Goal: Information Seeking & Learning: Learn about a topic

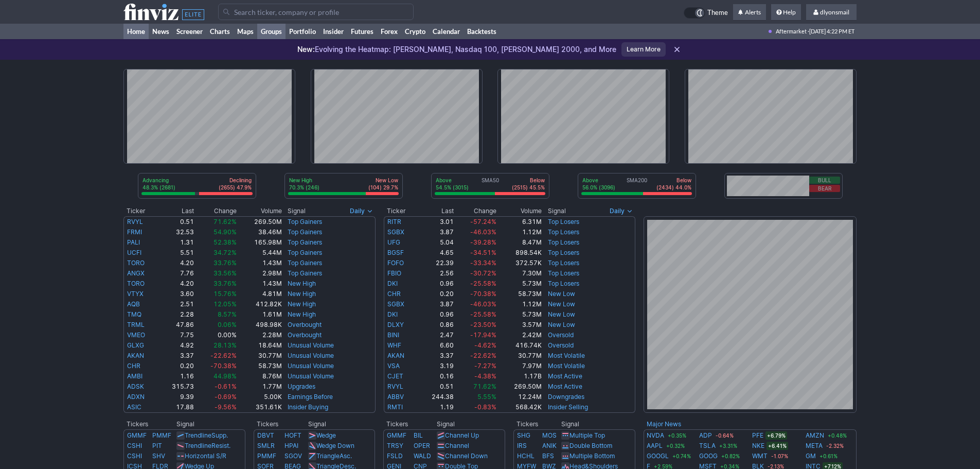
click at [274, 34] on link "Groups" at bounding box center [271, 31] width 28 height 15
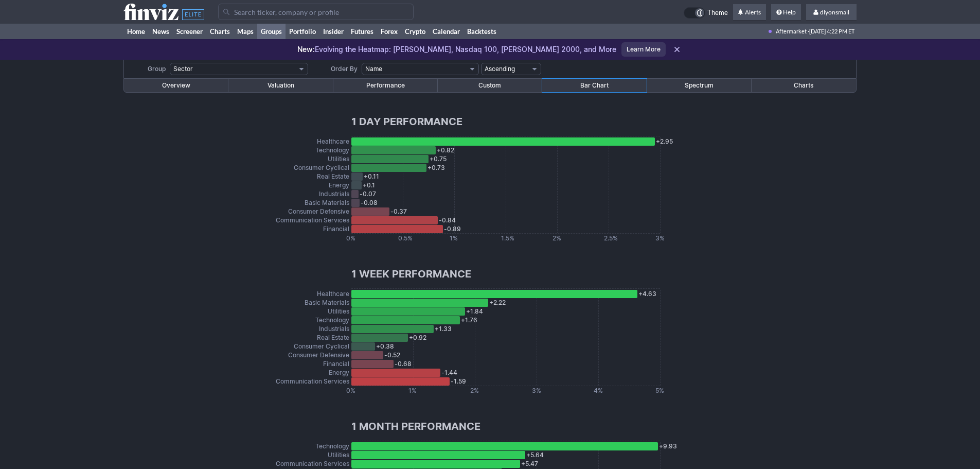
click at [406, 82] on link "Performance" at bounding box center [385, 85] width 104 height 13
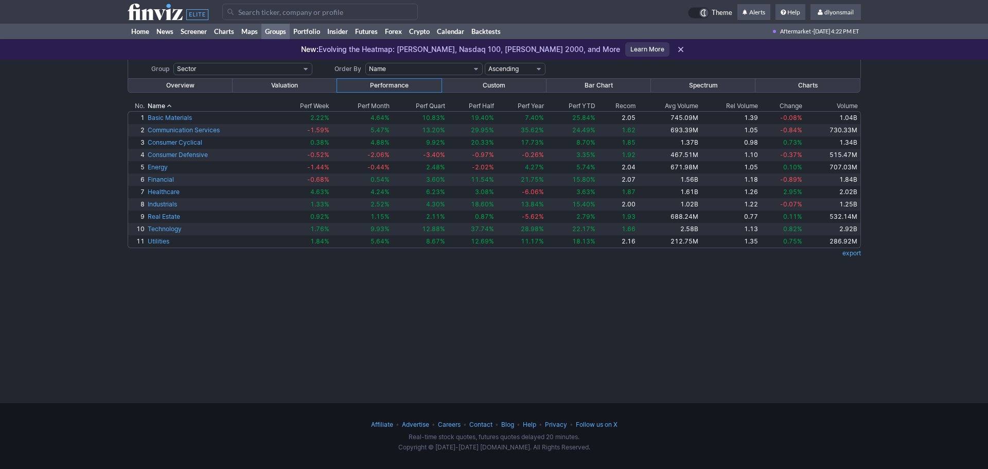
click at [278, 31] on link "Groups" at bounding box center [275, 31] width 28 height 15
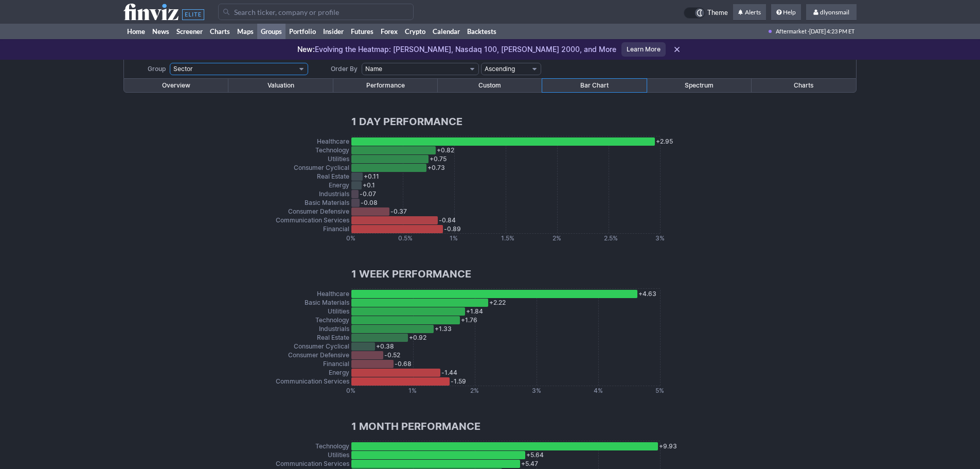
click at [258, 74] on select "Sector Industry Industry (Basic Materials) Industry (Communication Services) In…" at bounding box center [239, 69] width 138 height 12
select select "groups.ashx?g=industry&v=210&o=name"
click at [170, 63] on select "Sector Industry Industry (Basic Materials) Industry (Communication Services) In…" at bounding box center [239, 69] width 138 height 12
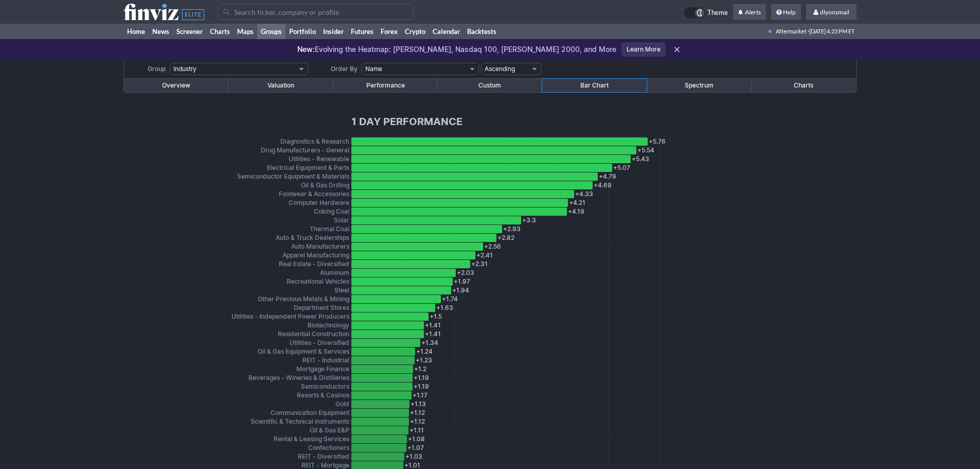
click at [556, 139] on div "+ 5.76 Diagnostics & Research" at bounding box center [499, 141] width 296 height 8
click at [392, 150] on div "+ 5.54 Drug Manufacturers - General" at bounding box center [493, 150] width 285 height 8
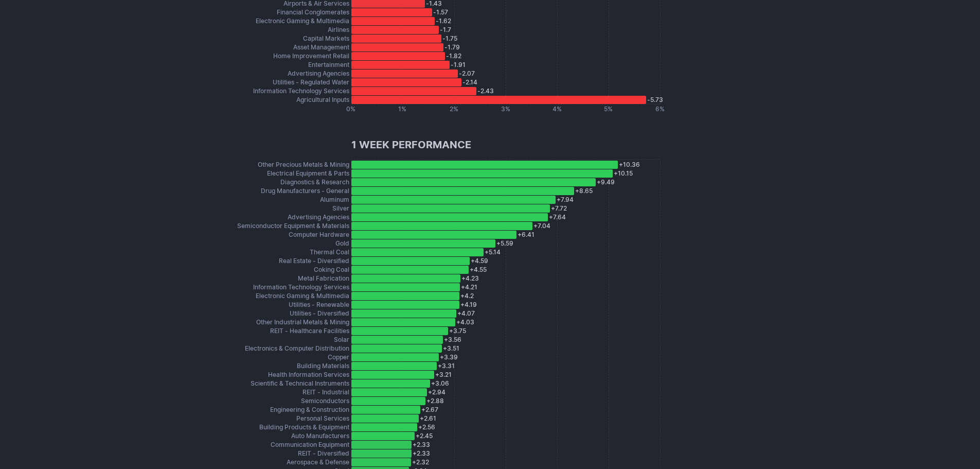
scroll to position [1235, 0]
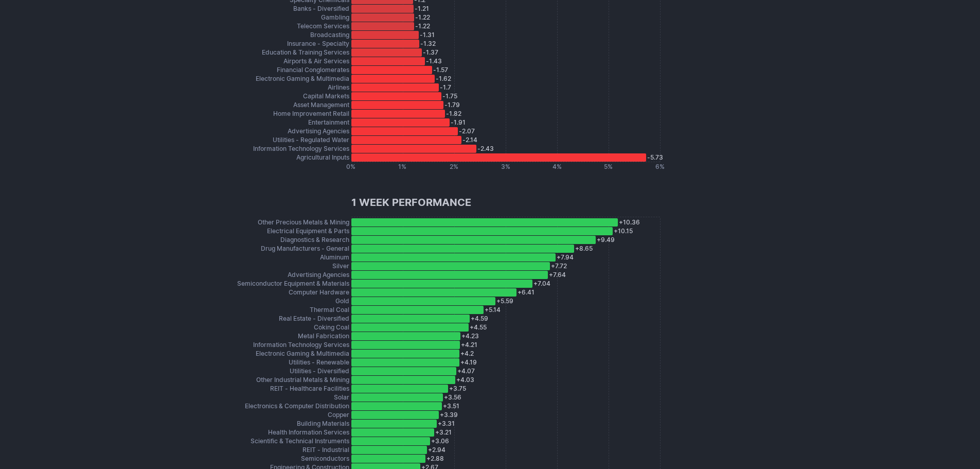
click at [442, 231] on div "+ 10.15 Electrical Equipment & Parts" at bounding box center [481, 231] width 261 height 8
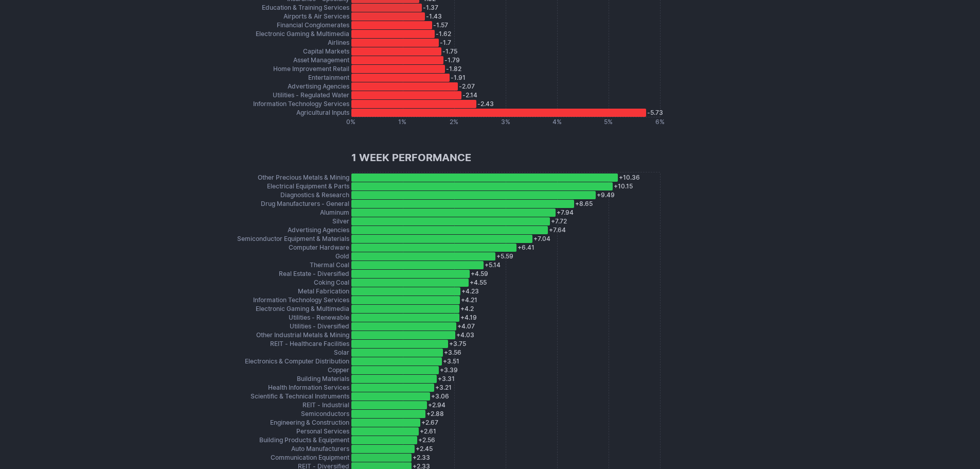
scroll to position [1338, 0]
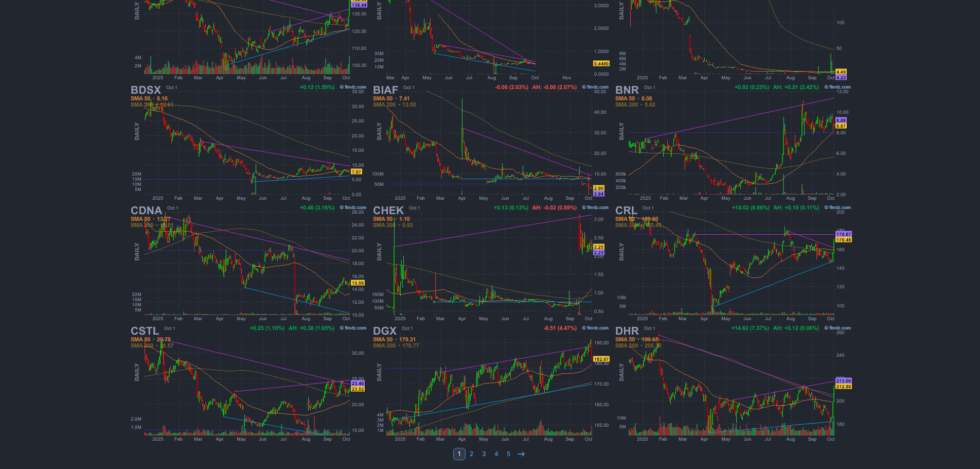
scroll to position [229, 0]
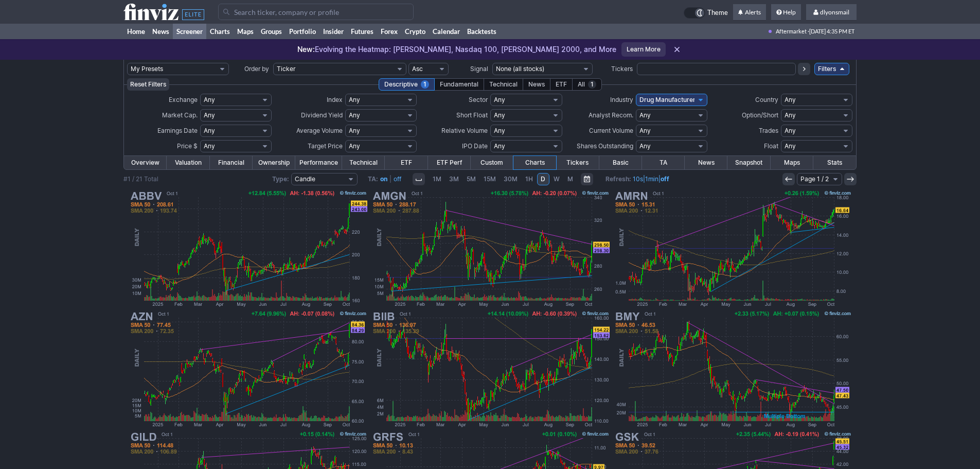
click at [553, 178] on link "W" at bounding box center [556, 179] width 13 height 12
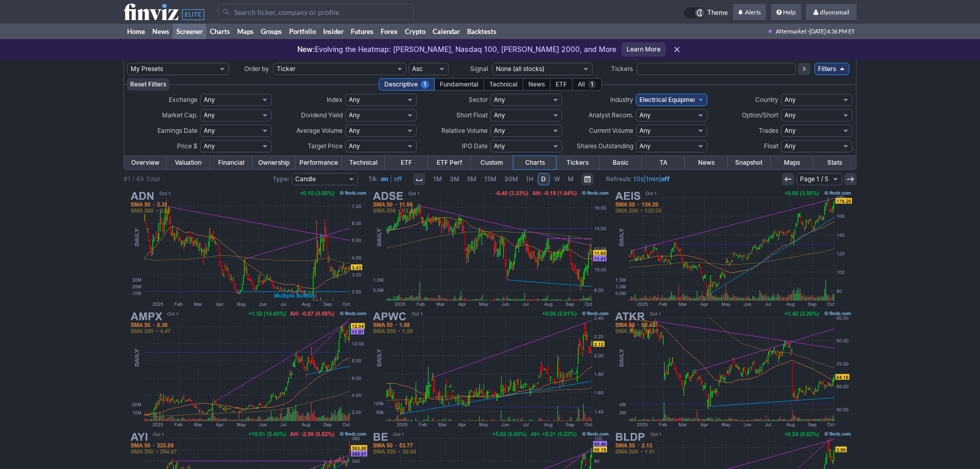
click at [568, 177] on link "M" at bounding box center [571, 179] width 13 height 12
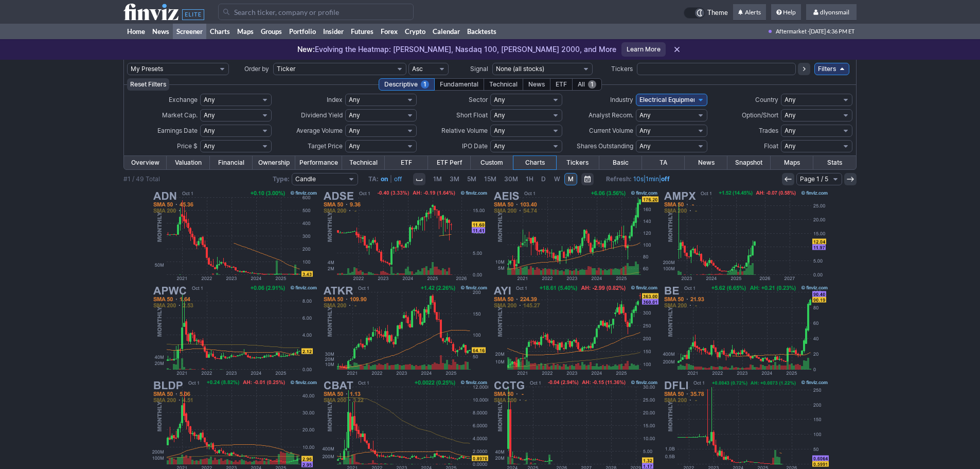
click at [595, 85] on span "1" at bounding box center [592, 84] width 8 height 8
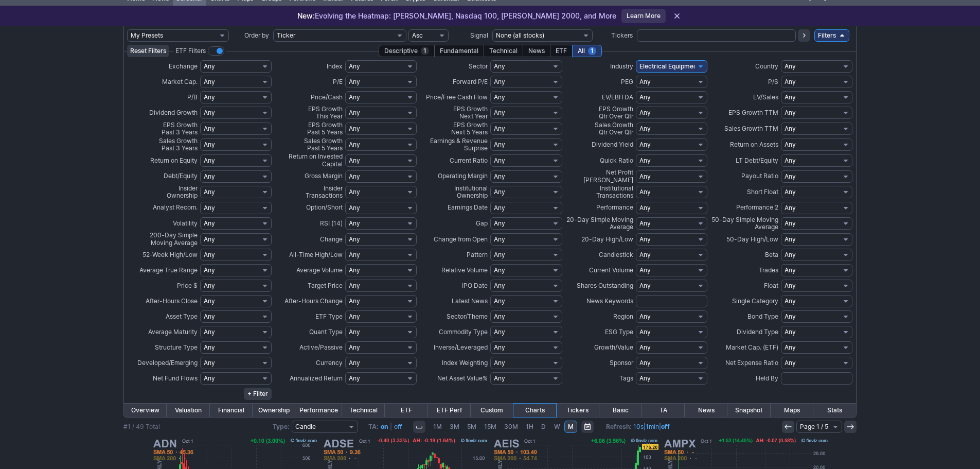
scroll to position [51, 0]
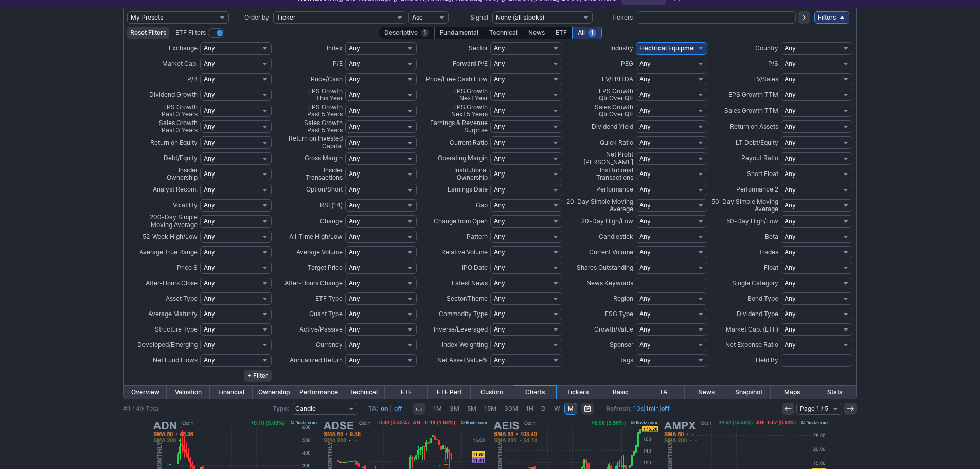
click at [260, 267] on select "Any Under $1 Under $2 Under $3 Under $4 Under $5 Under $7 Under $10 Under $15 U…" at bounding box center [236, 267] width 72 height 12
select select "o5"
click at [200, 261] on select "Any Under $1 Under $2 Under $3 Under $4 Under $5 Under $7 Under $10 Under $15 U…" at bounding box center [236, 267] width 72 height 12
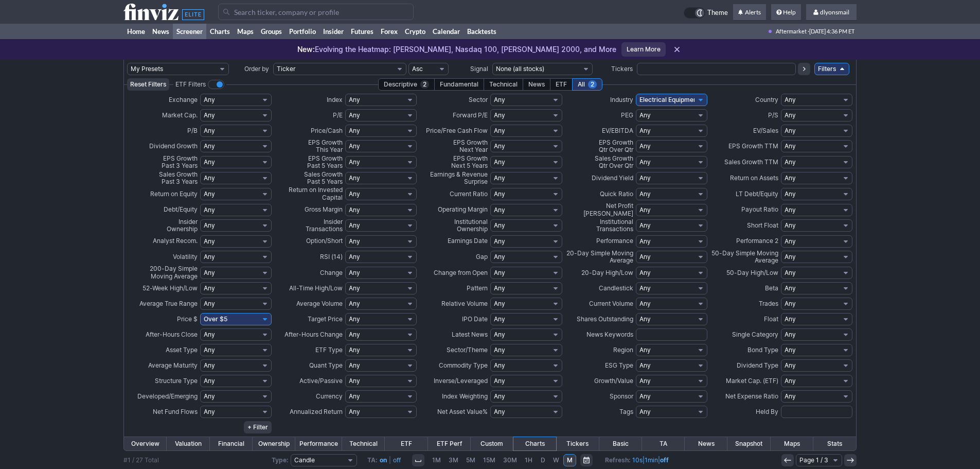
click at [218, 118] on select "Any Mega ($200bln and more) Large ($10bln to $200bln) Mid ($2bln to $10bln) Sma…" at bounding box center [236, 115] width 72 height 12
select select "smallover"
click at [200, 109] on select "Any Mega ($200bln and more) Large ($10bln to $200bln) Mid ($2bln to $10bln) Sma…" at bounding box center [236, 115] width 72 height 12
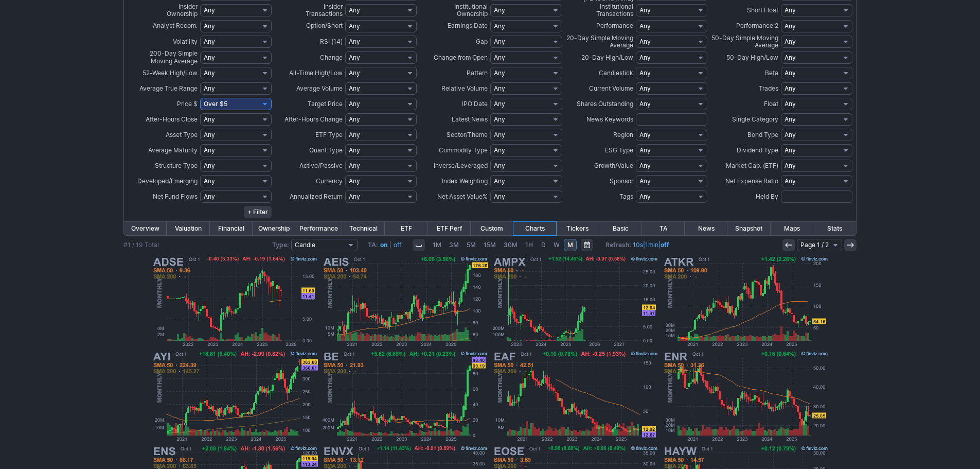
scroll to position [209, 0]
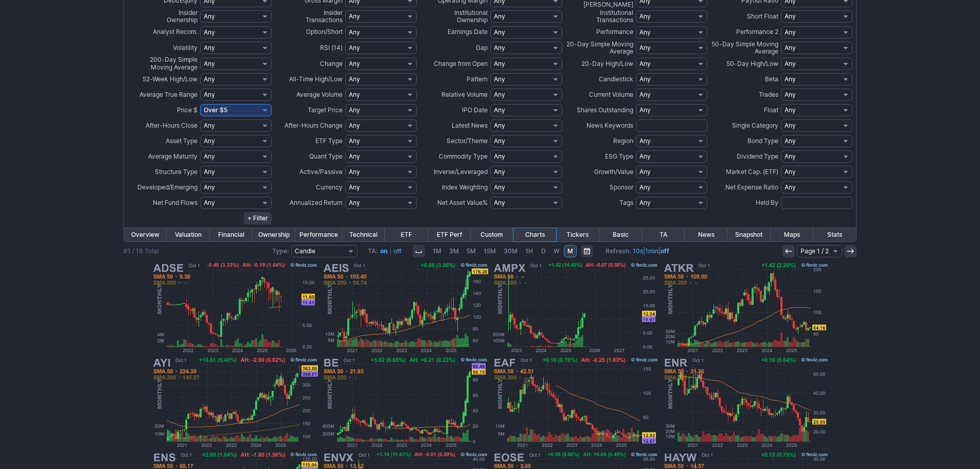
click at [147, 236] on link "Overview" at bounding box center [145, 234] width 43 height 13
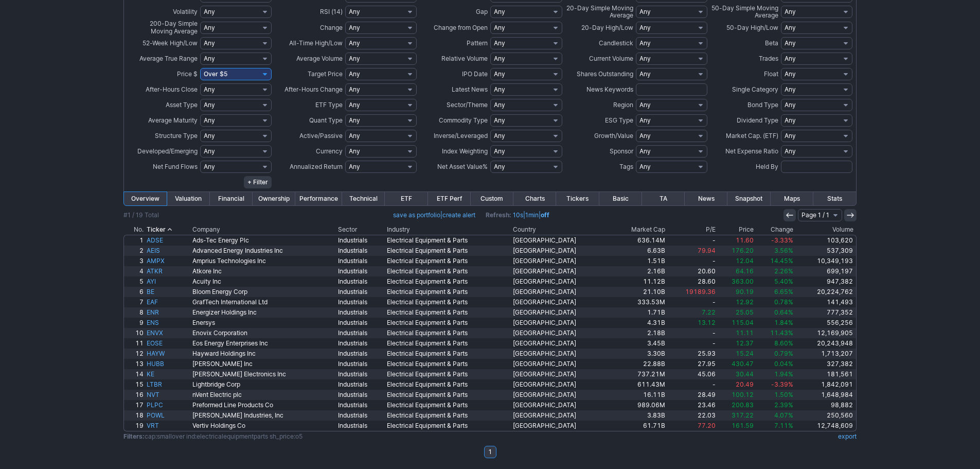
click at [195, 193] on link "Valuation" at bounding box center [188, 198] width 43 height 13
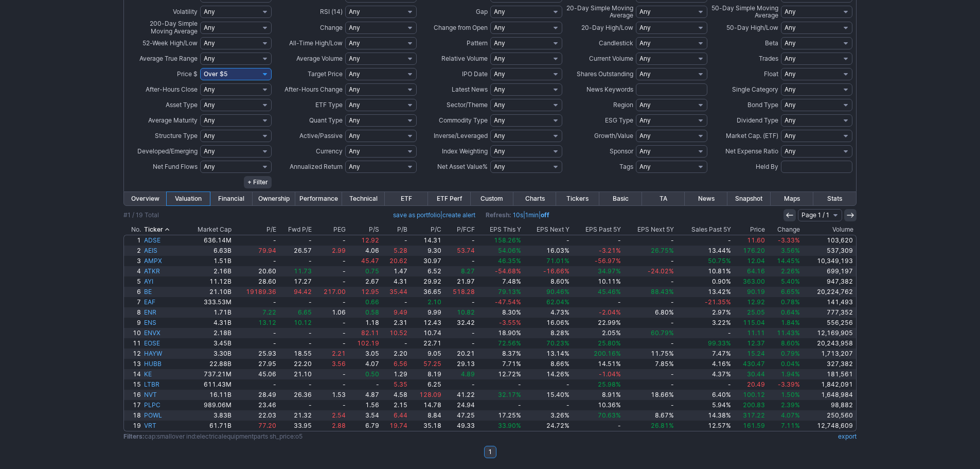
click at [644, 226] on th "EPS Next 5Y" at bounding box center [649, 229] width 53 height 10
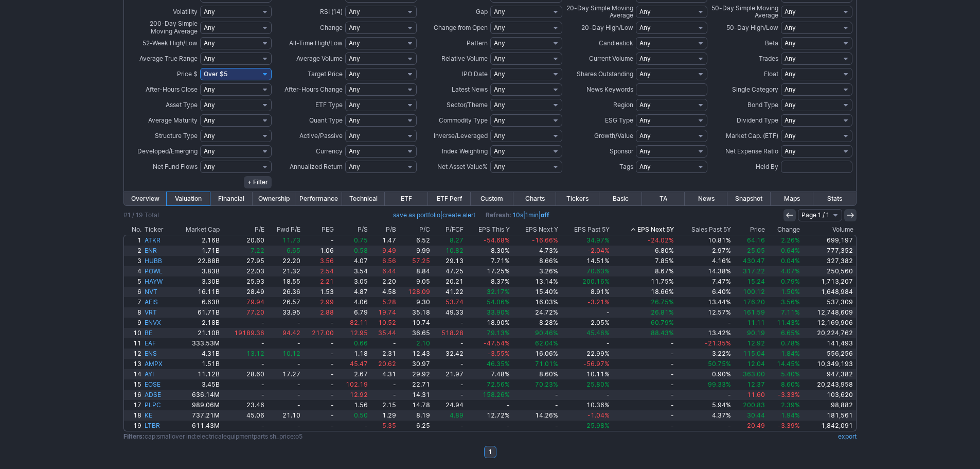
click at [839, 224] on th "Volume" at bounding box center [829, 229] width 55 height 10
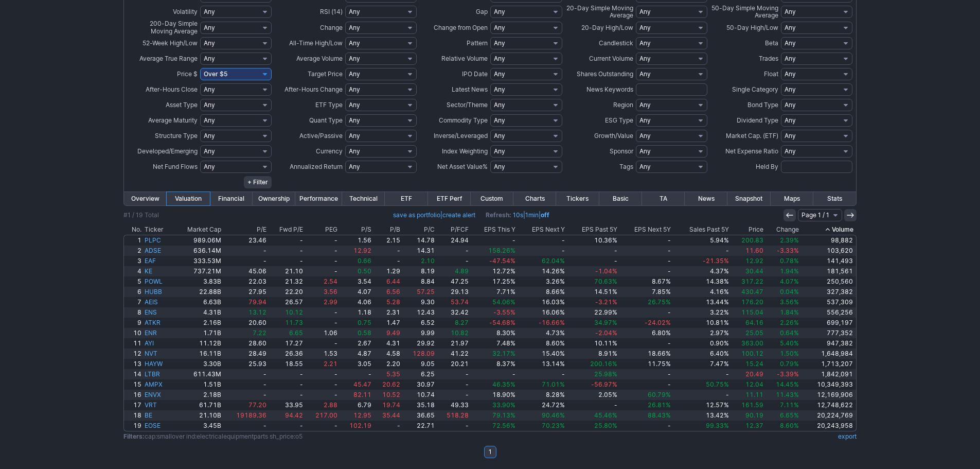
click at [839, 226] on th "Volume" at bounding box center [829, 229] width 56 height 10
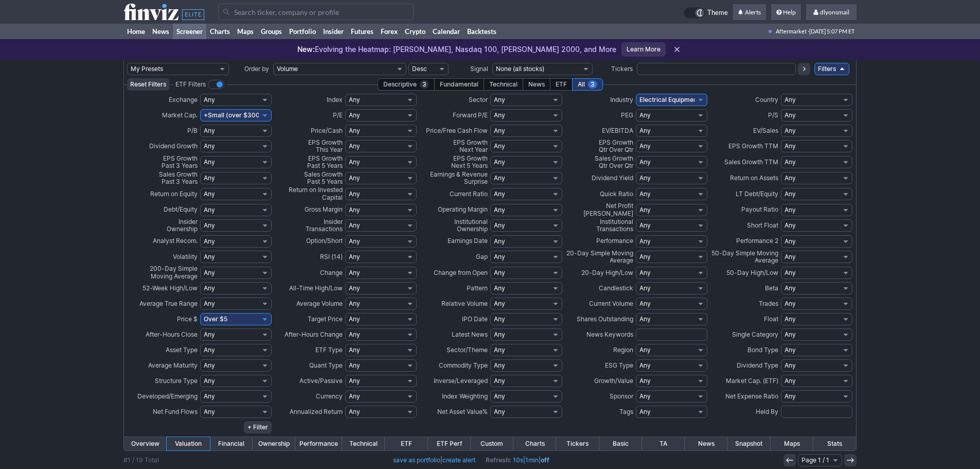
scroll to position [245, 0]
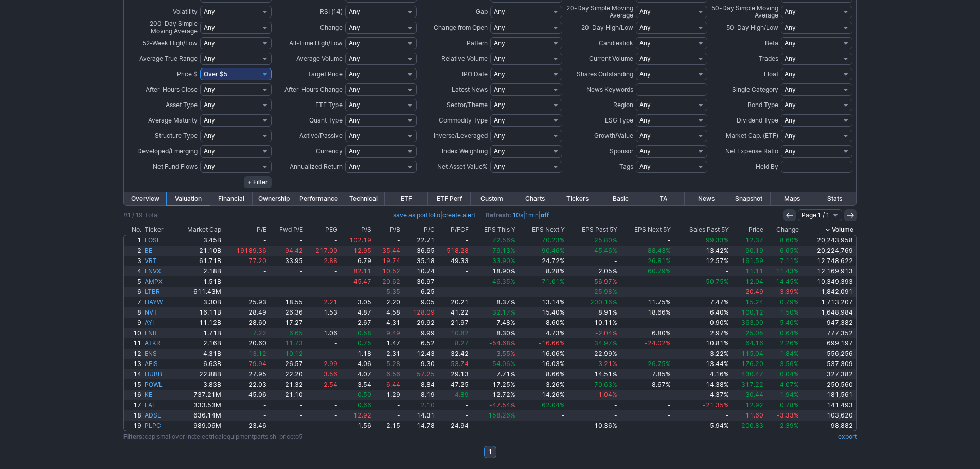
click at [482, 200] on link "Custom" at bounding box center [492, 198] width 43 height 13
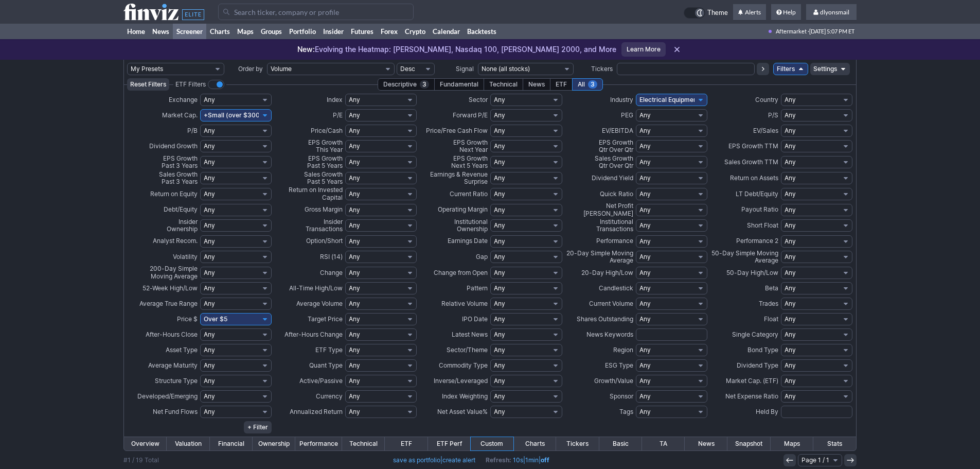
click at [838, 75] on td "Settings" at bounding box center [831, 69] width 40 height 19
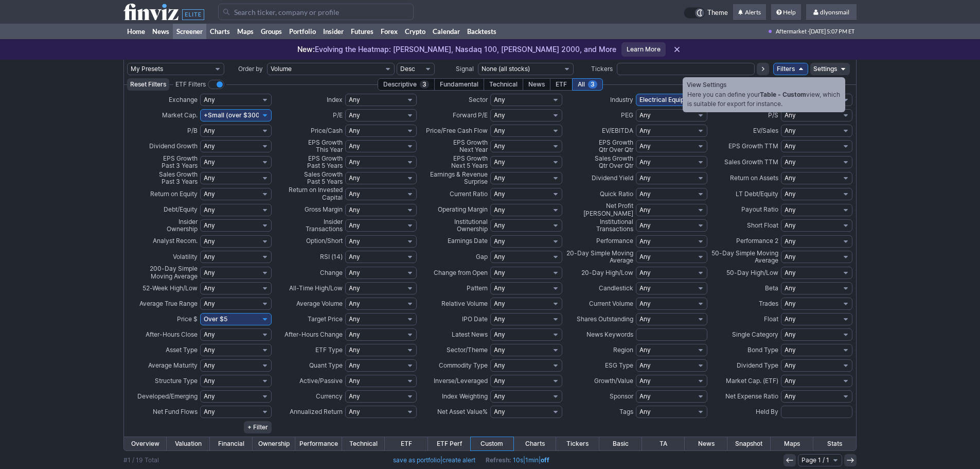
click at [840, 72] on icon at bounding box center [843, 69] width 8 height 8
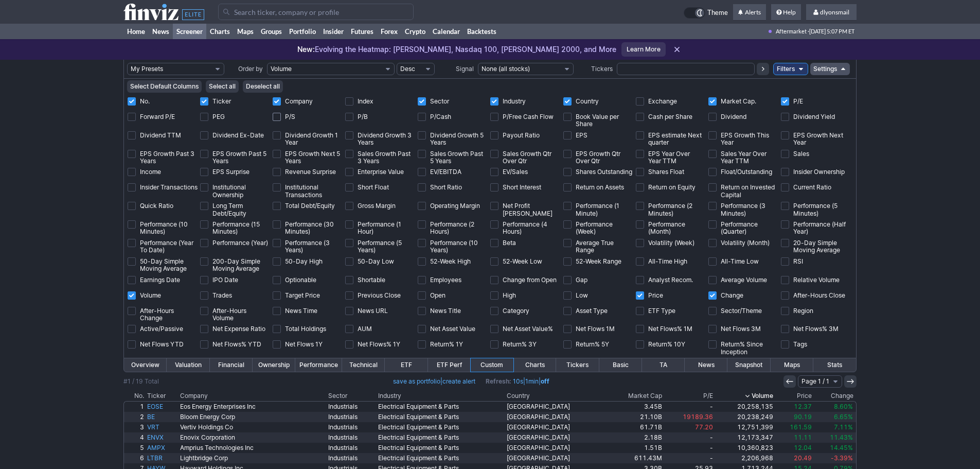
click at [283, 116] on label "P/S" at bounding box center [308, 116] width 70 height 10
click at [281, 116] on input "P/S" at bounding box center [277, 117] width 8 height 8
checkbox input "true"
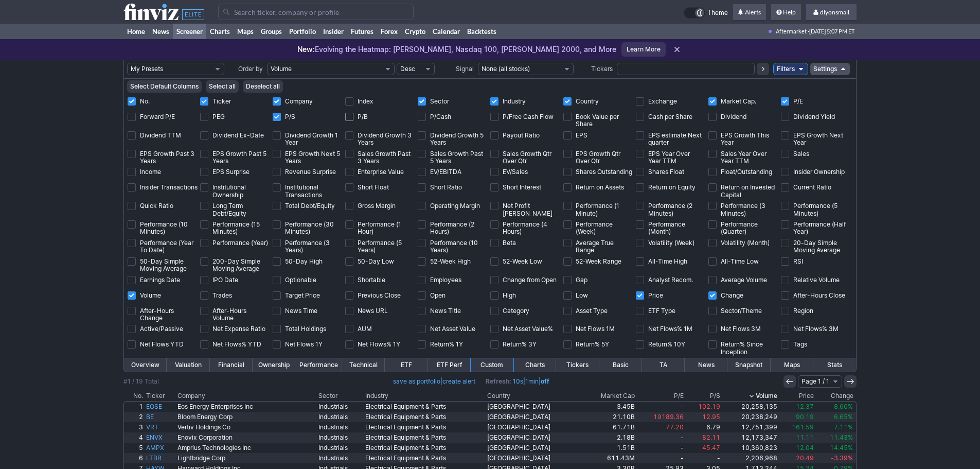
click at [347, 115] on input "P/B" at bounding box center [349, 117] width 8 height 8
checkbox input "true"
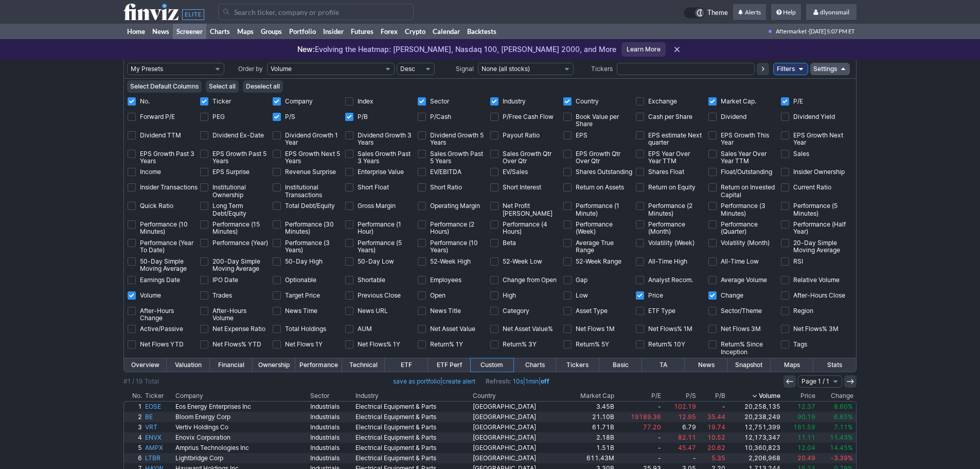
click at [877, 173] on div "My Presets -Save Screen -Edit Screens s: SEZL Screener s: "Priced to Perfection…" at bounding box center [490, 348] width 980 height 576
click at [784, 170] on input "Insider Ownership" at bounding box center [785, 172] width 8 height 8
checkbox input "true"
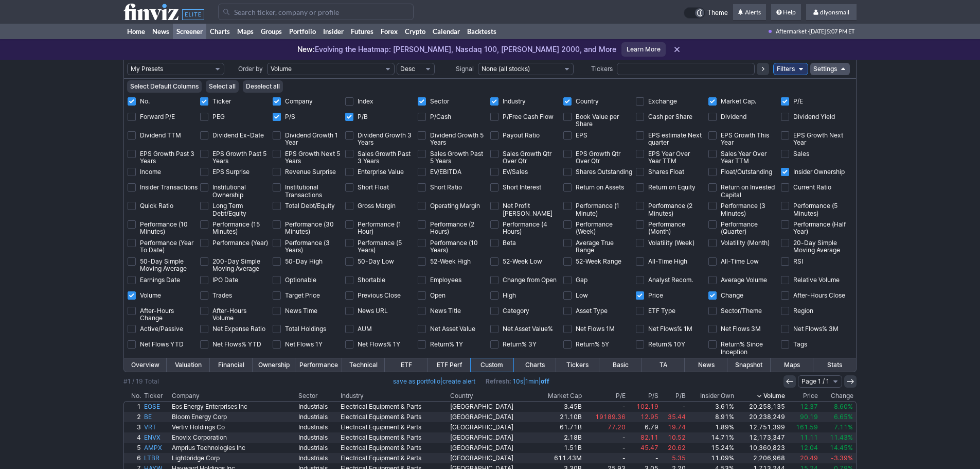
click at [902, 168] on div "My Presets -Save Screen -Edit Screens s: SEZL Screener s: "Priced to Perfection…" at bounding box center [490, 348] width 980 height 576
click at [640, 276] on input "Analyst Recom." at bounding box center [640, 280] width 8 height 8
checkbox input "true"
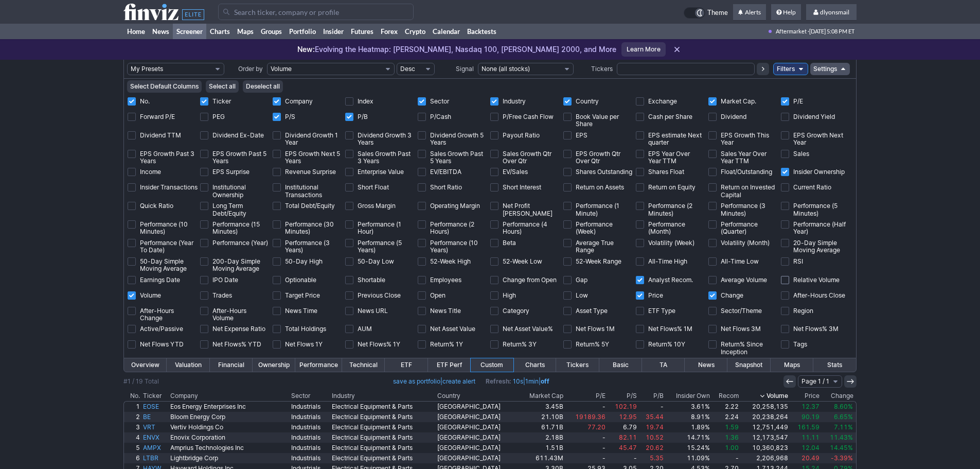
click at [786, 277] on input "Relative Volume" at bounding box center [785, 280] width 8 height 8
checkbox input "true"
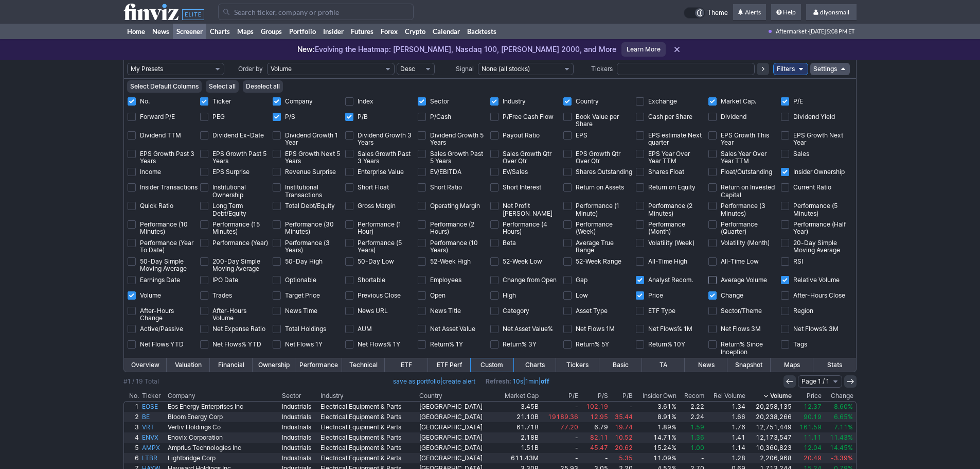
click at [709, 275] on label "Average Volume" at bounding box center [744, 279] width 70 height 10
click at [709, 276] on input "Average Volume" at bounding box center [713, 280] width 8 height 8
checkbox input "true"
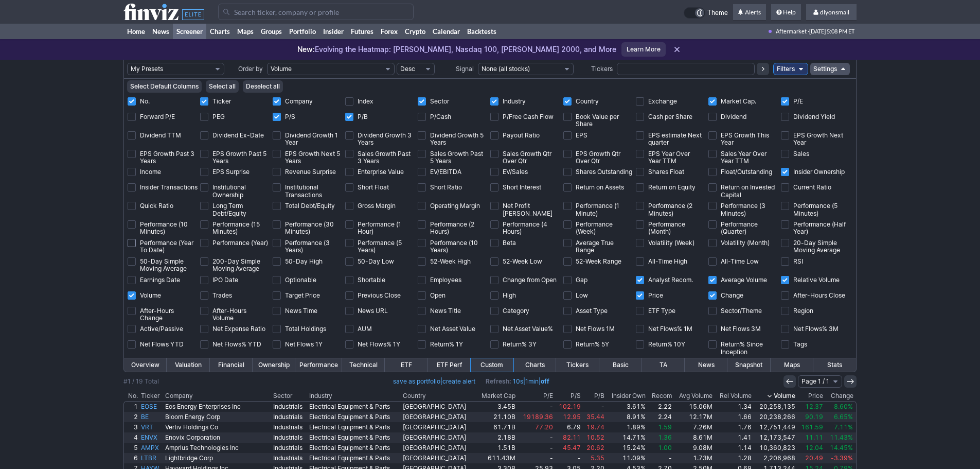
click at [175, 246] on span "Performance (Year To Date)" at bounding box center [169, 246] width 58 height 15
click at [136, 246] on input "Performance (Year To Date)" at bounding box center [132, 243] width 8 height 8
checkbox input "true"
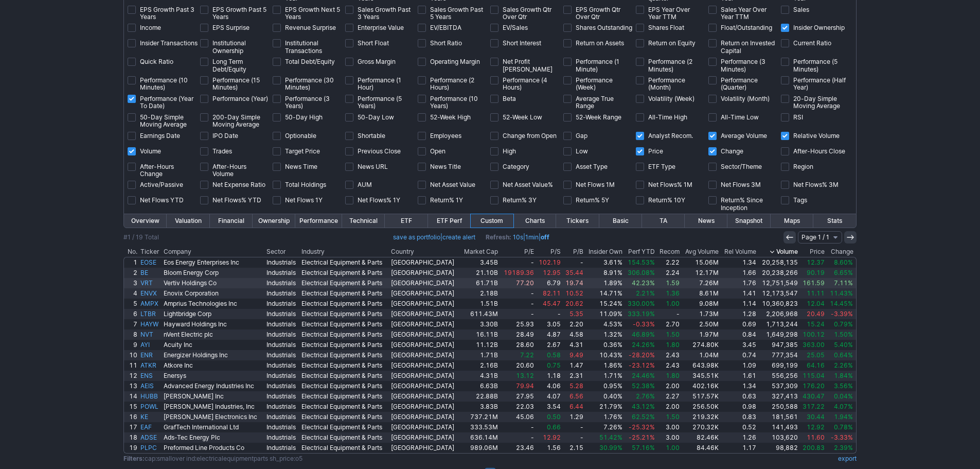
scroll to position [167, 0]
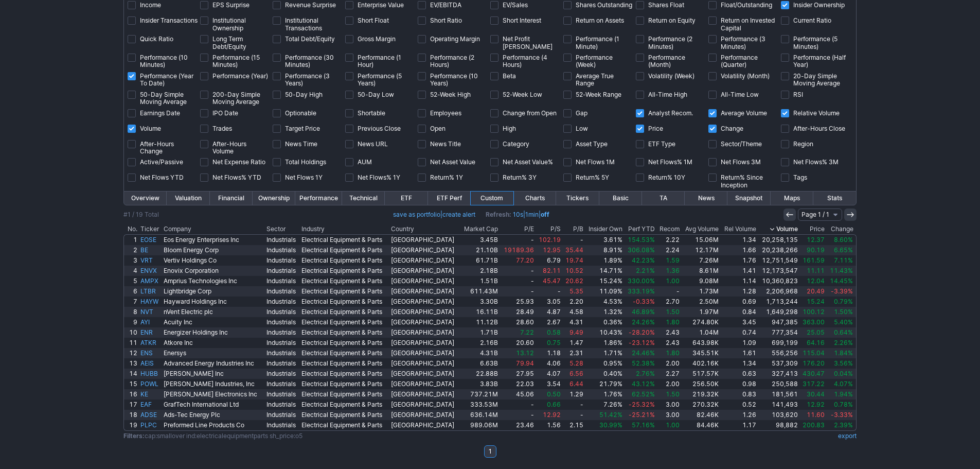
click at [643, 225] on th "Perf YTD" at bounding box center [640, 229] width 32 height 10
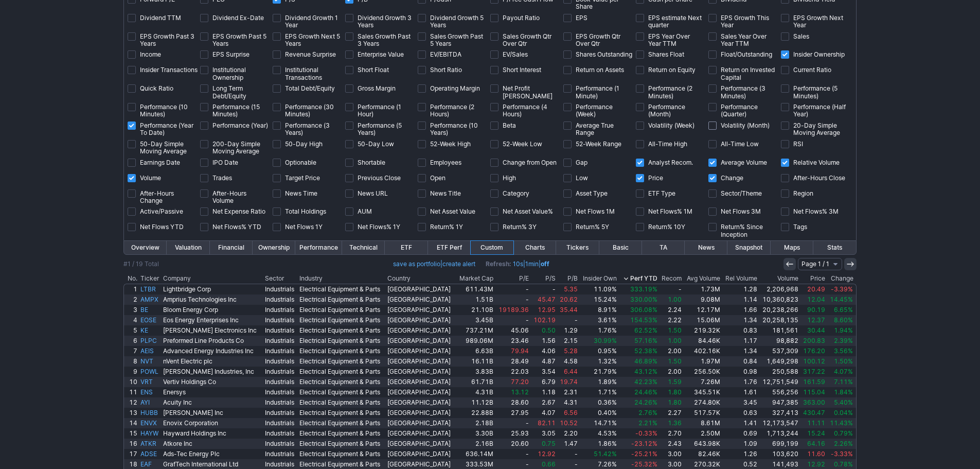
scroll to position [64, 0]
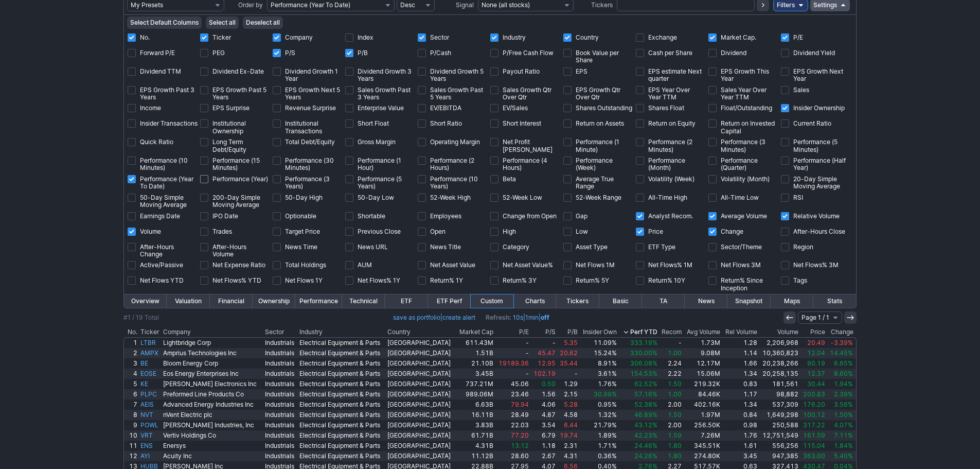
click at [208, 173] on label "Performance (Year)" at bounding box center [234, 178] width 68 height 10
click at [208, 175] on input "Performance (Year)" at bounding box center [204, 179] width 8 height 8
checkbox input "true"
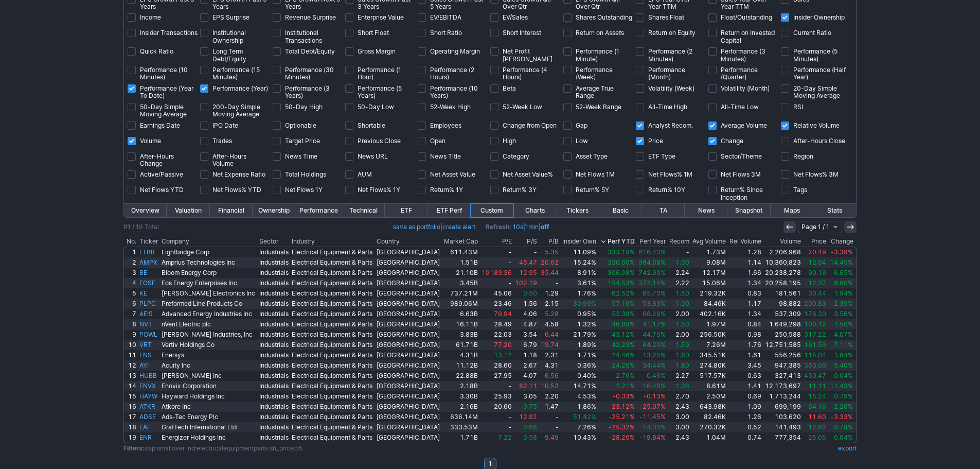
click at [793, 237] on th "Volume" at bounding box center [783, 241] width 40 height 10
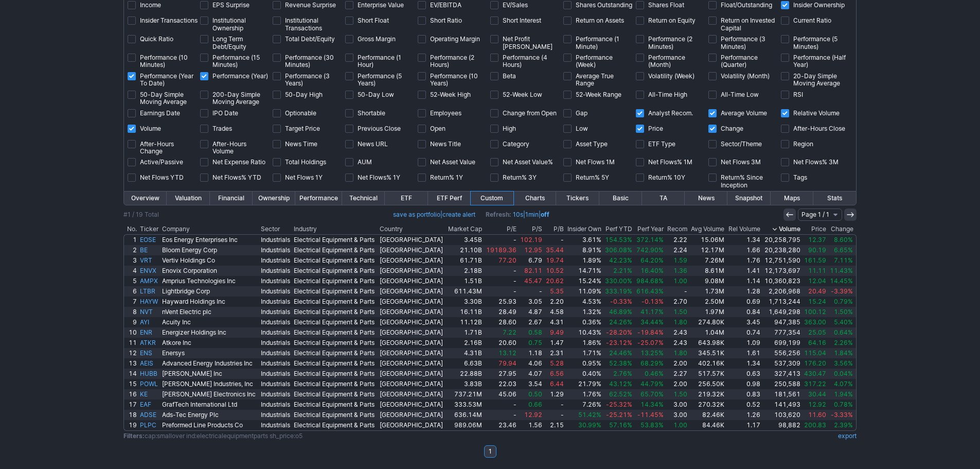
click at [683, 224] on th "Recom" at bounding box center [677, 229] width 24 height 10
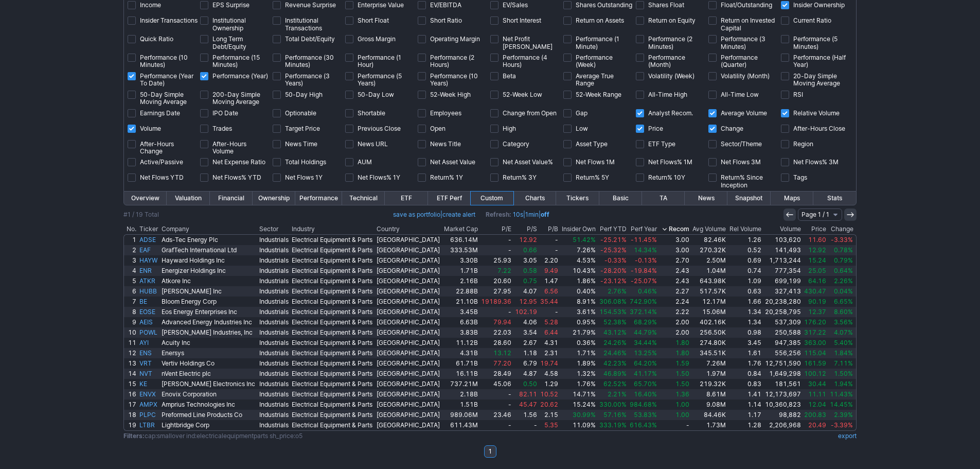
click at [681, 228] on th "Recom" at bounding box center [675, 229] width 32 height 10
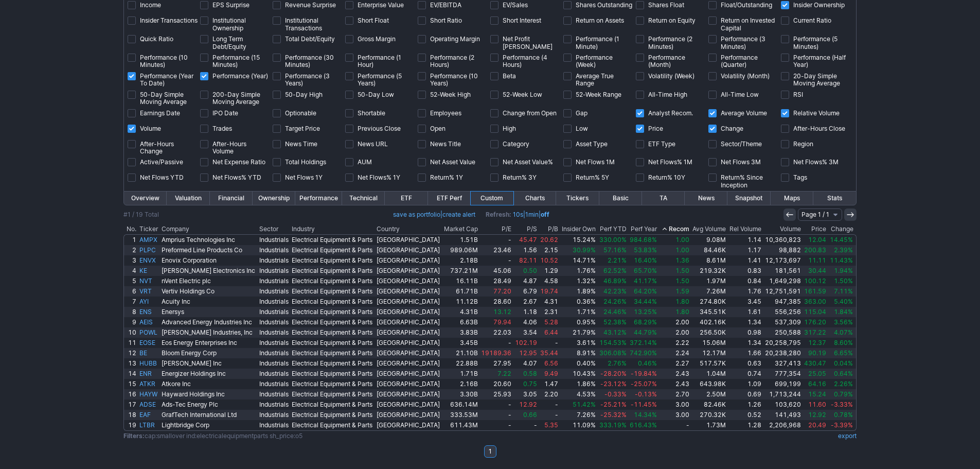
click at [519, 233] on th "P/S" at bounding box center [525, 229] width 25 height 10
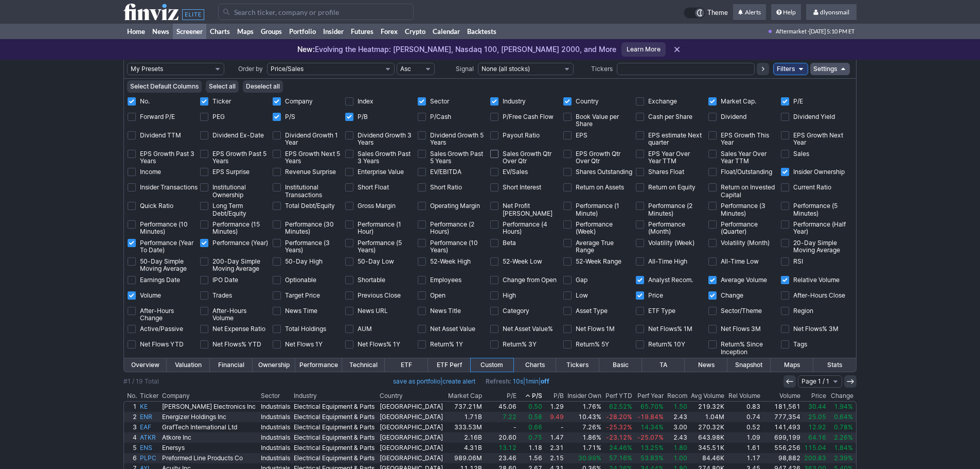
click at [496, 150] on input "Sales Growth Qtr Over Qtr" at bounding box center [494, 154] width 8 height 8
checkbox input "true"
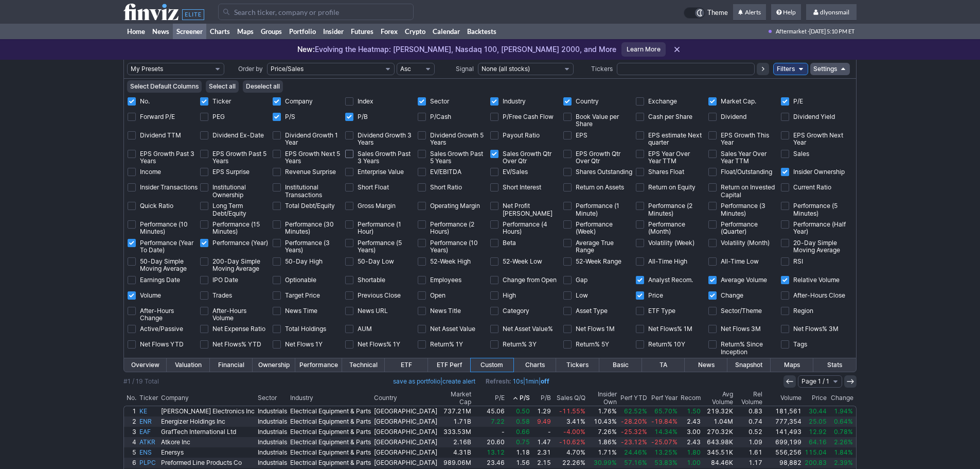
click at [351, 152] on input "Sales Growth Past 3 Years" at bounding box center [349, 154] width 8 height 8
checkbox input "true"
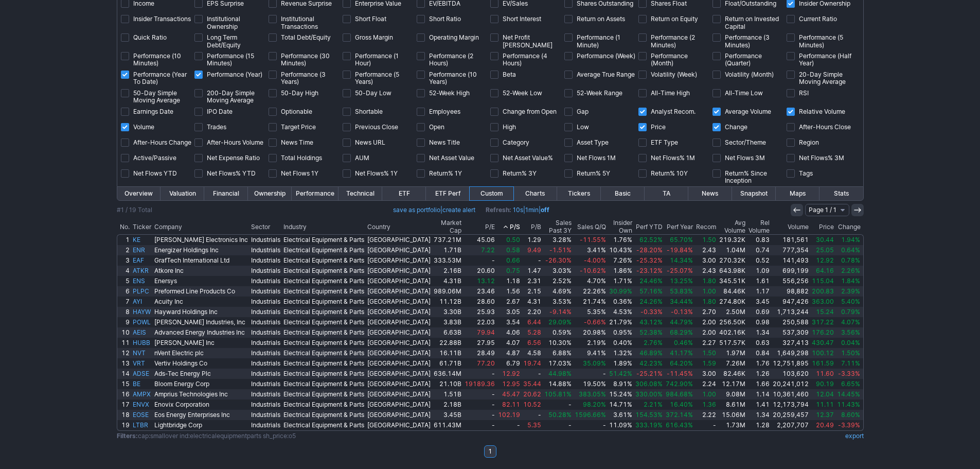
click at [586, 225] on th "Sales Q/Q" at bounding box center [590, 226] width 34 height 15
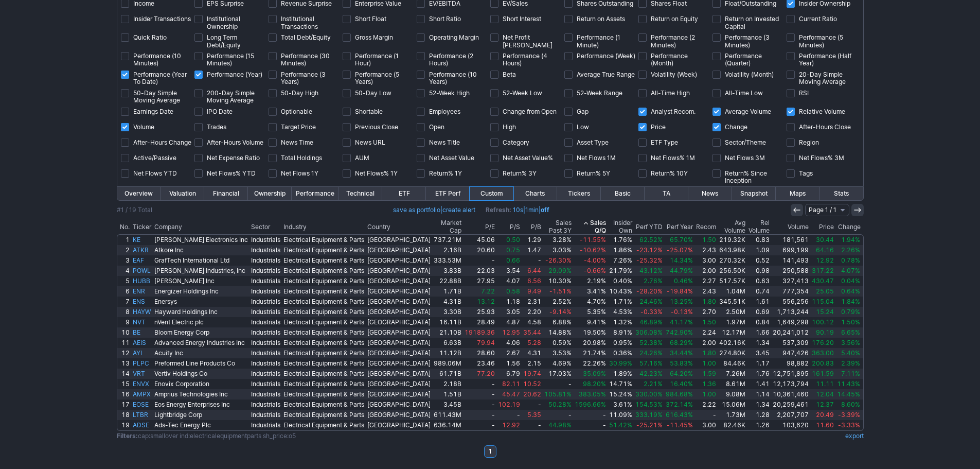
click at [593, 225] on th "Sales Q/Q" at bounding box center [590, 226] width 34 height 15
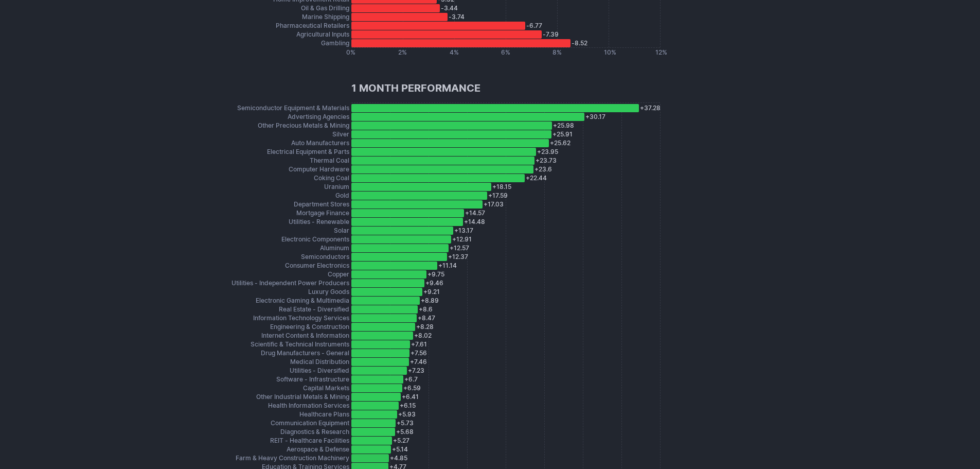
scroll to position [2624, 0]
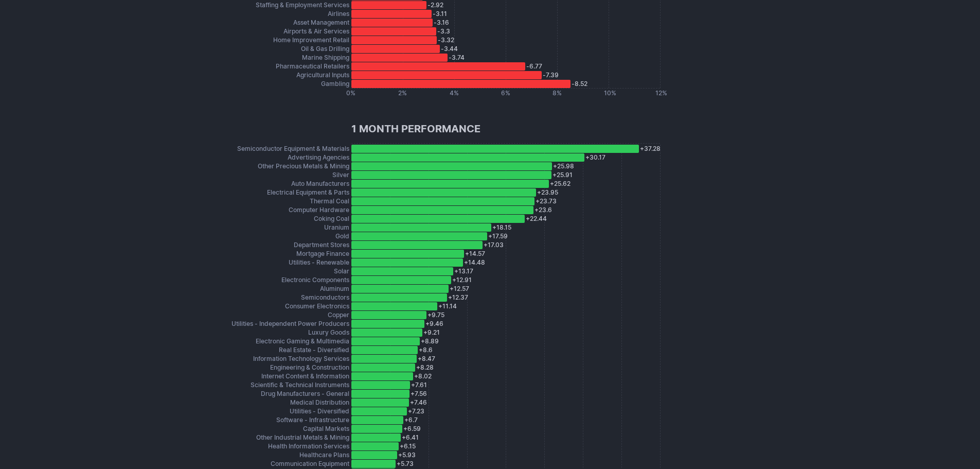
click at [444, 147] on div "+ 37.28 Semiconductor Equipment & Materials" at bounding box center [495, 149] width 288 height 8
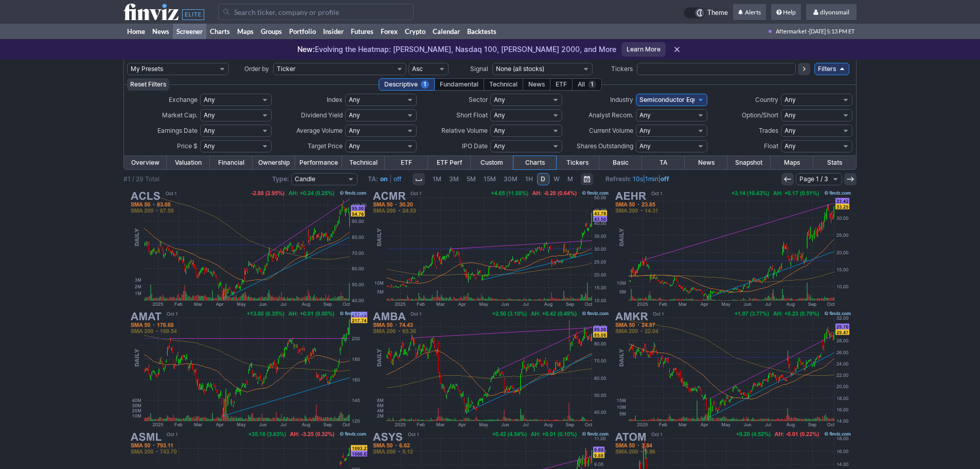
click at [487, 169] on td "Custom" at bounding box center [492, 162] width 44 height 14
click at [484, 164] on link "Custom" at bounding box center [492, 162] width 43 height 13
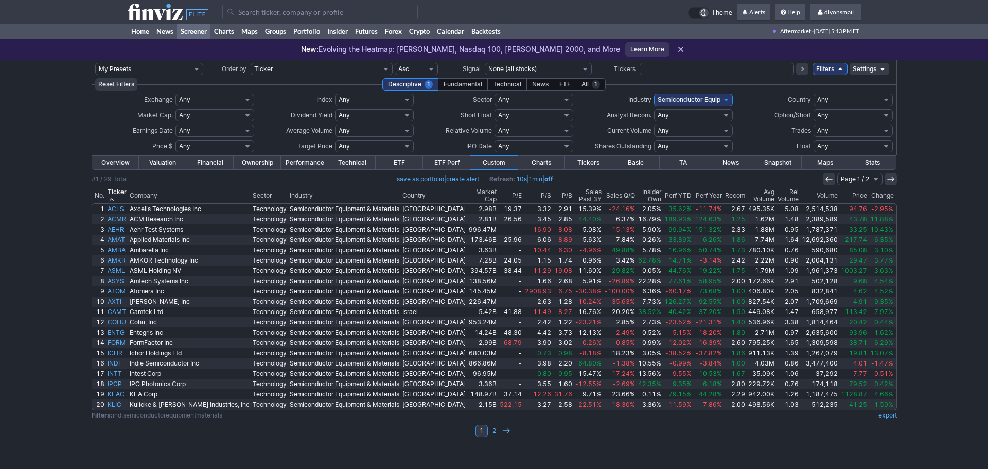
click at [523, 191] on th "P/S" at bounding box center [537, 195] width 29 height 15
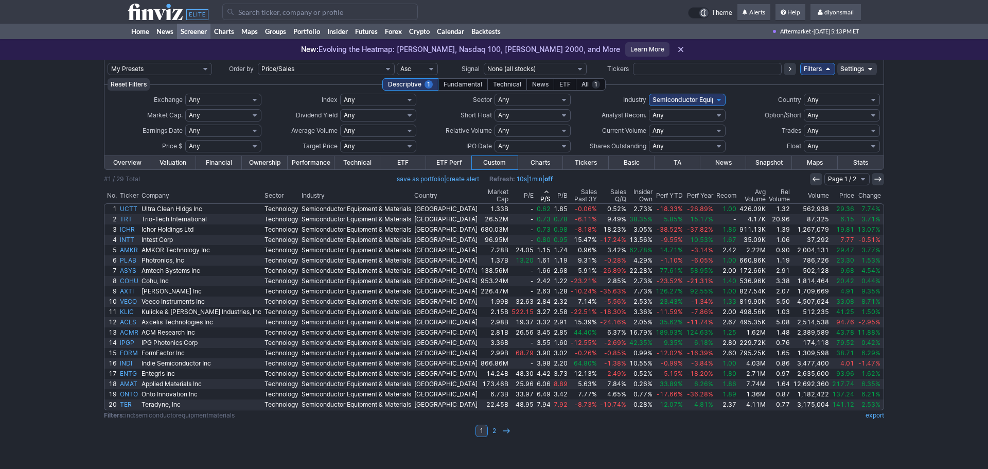
click at [542, 188] on icon at bounding box center [546, 192] width 8 height 8
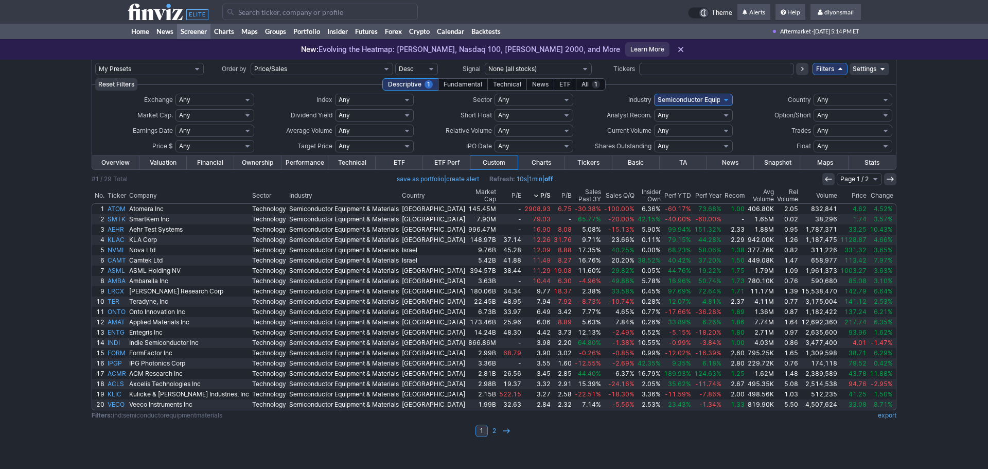
click at [573, 190] on th "Sales Past 3Y" at bounding box center [587, 195] width 29 height 15
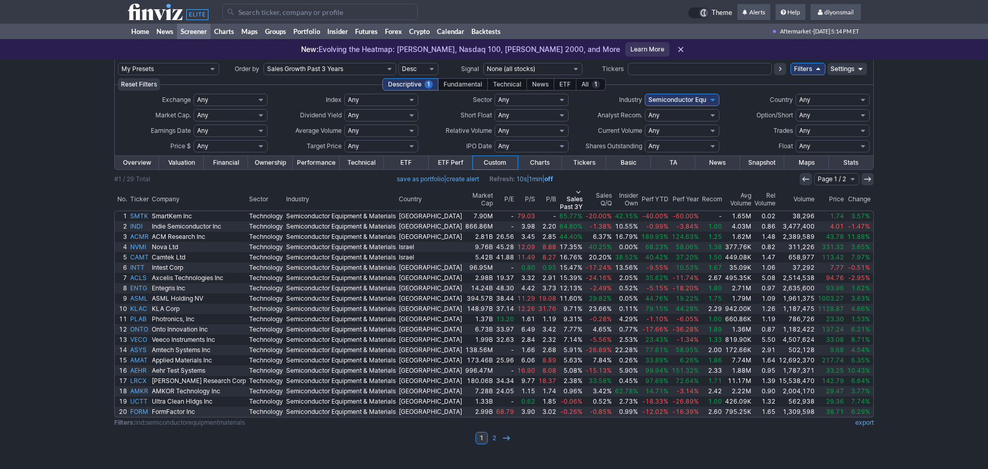
click at [265, 112] on select "Any Mega ($200bln and more) Large ($10bln to $200bln) Mid ($2bln to $10bln) Sma…" at bounding box center [230, 115] width 74 height 12
select select "smallover"
click at [204, 109] on select "Any Mega ($200bln and more) Large ($10bln to $200bln) Mid ($2bln to $10bln) Sma…" at bounding box center [230, 115] width 74 height 12
